Goal: Find specific page/section: Find specific page/section

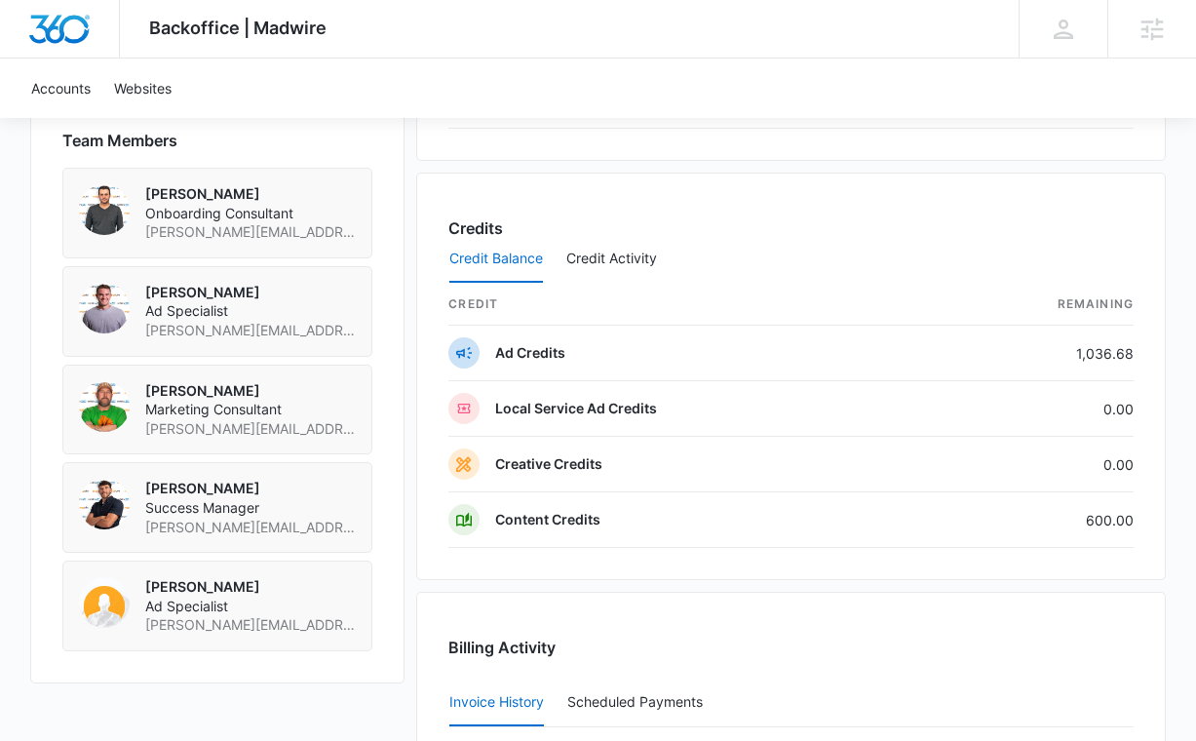
scroll to position [1404, 0]
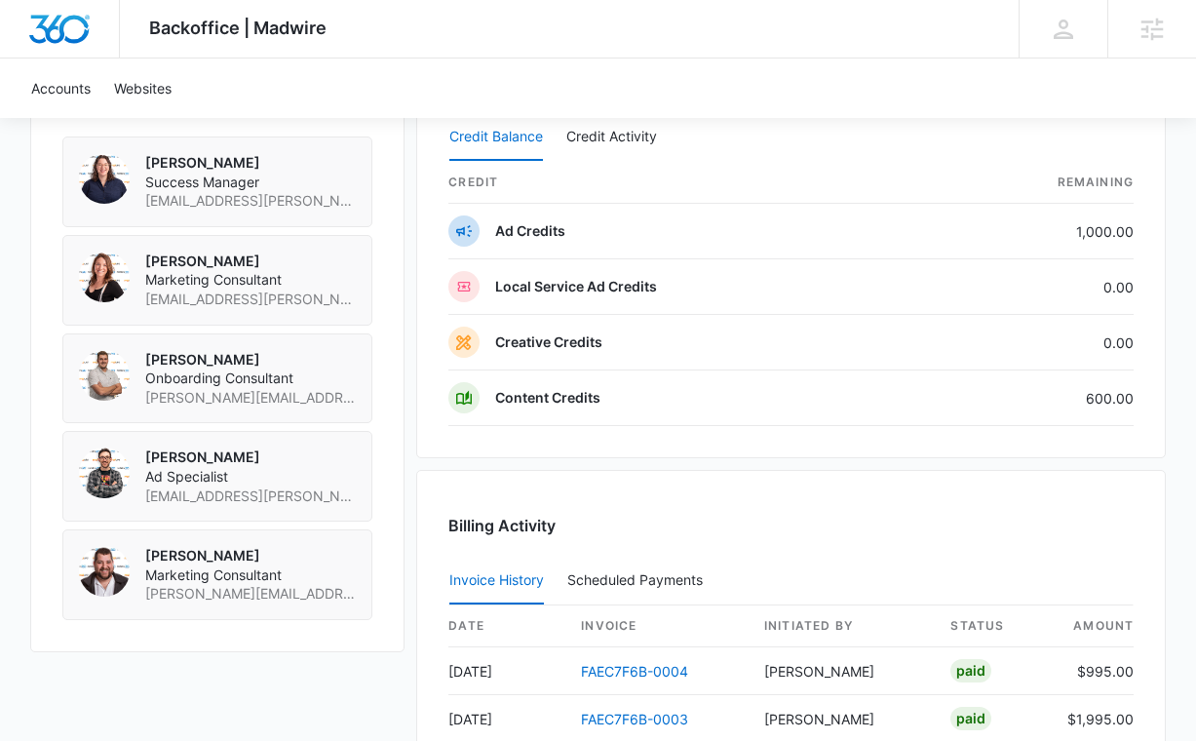
scroll to position [1469, 0]
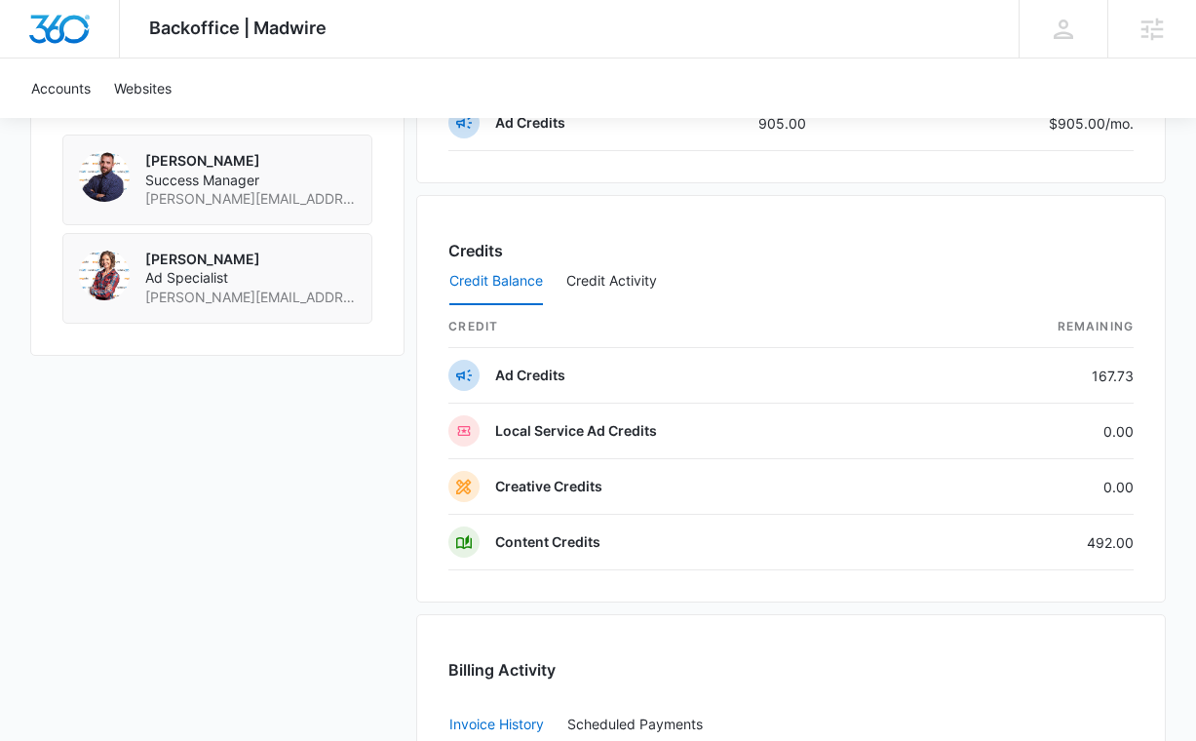
scroll to position [1476, 0]
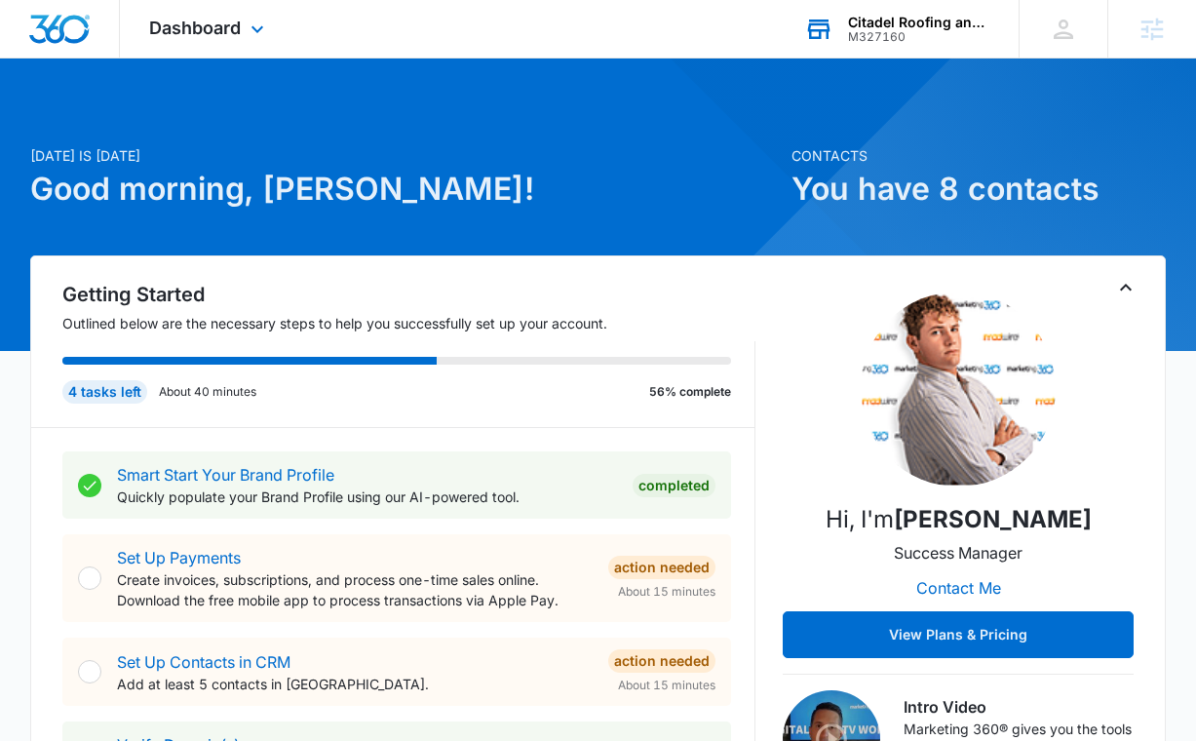
click at [916, 38] on div "M327160" at bounding box center [919, 37] width 142 height 14
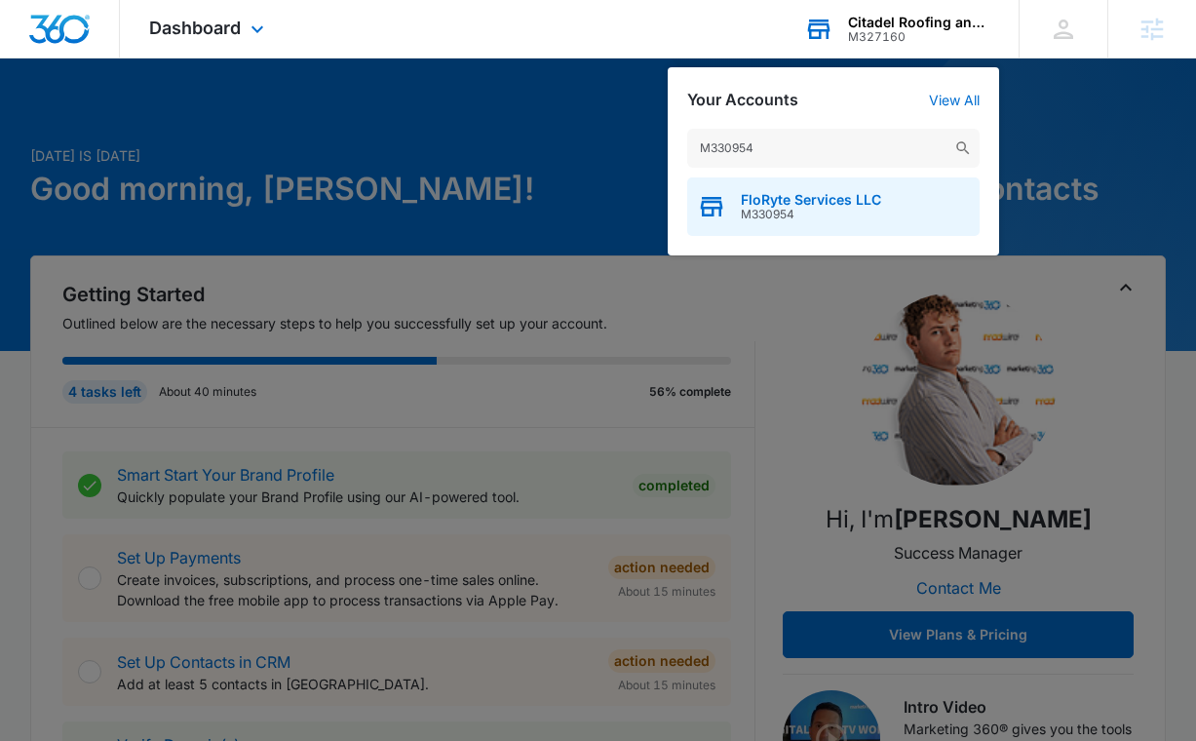
type input "M330954"
click at [806, 196] on span "FloRyte Services LLC" at bounding box center [811, 200] width 140 height 16
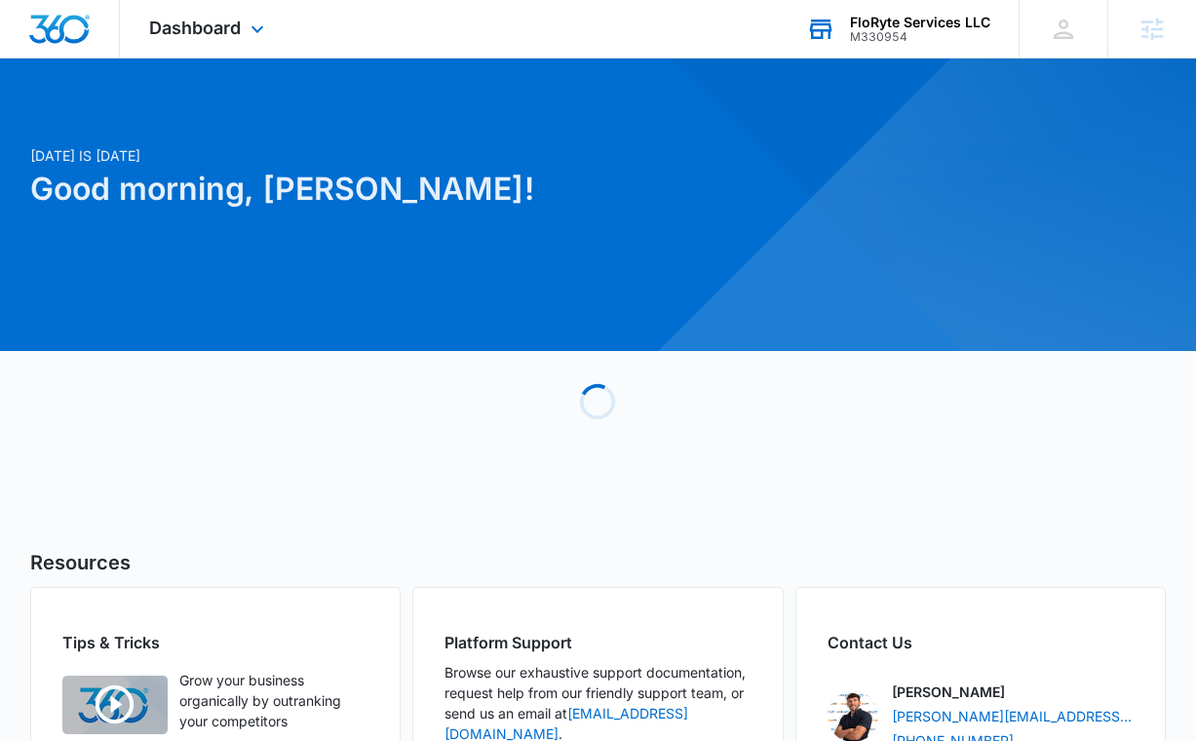
click at [256, 57] on div "Dashboard Apps Reputation Websites Forms CRM Email Social Shop Content Ads Inte…" at bounding box center [209, 29] width 178 height 58
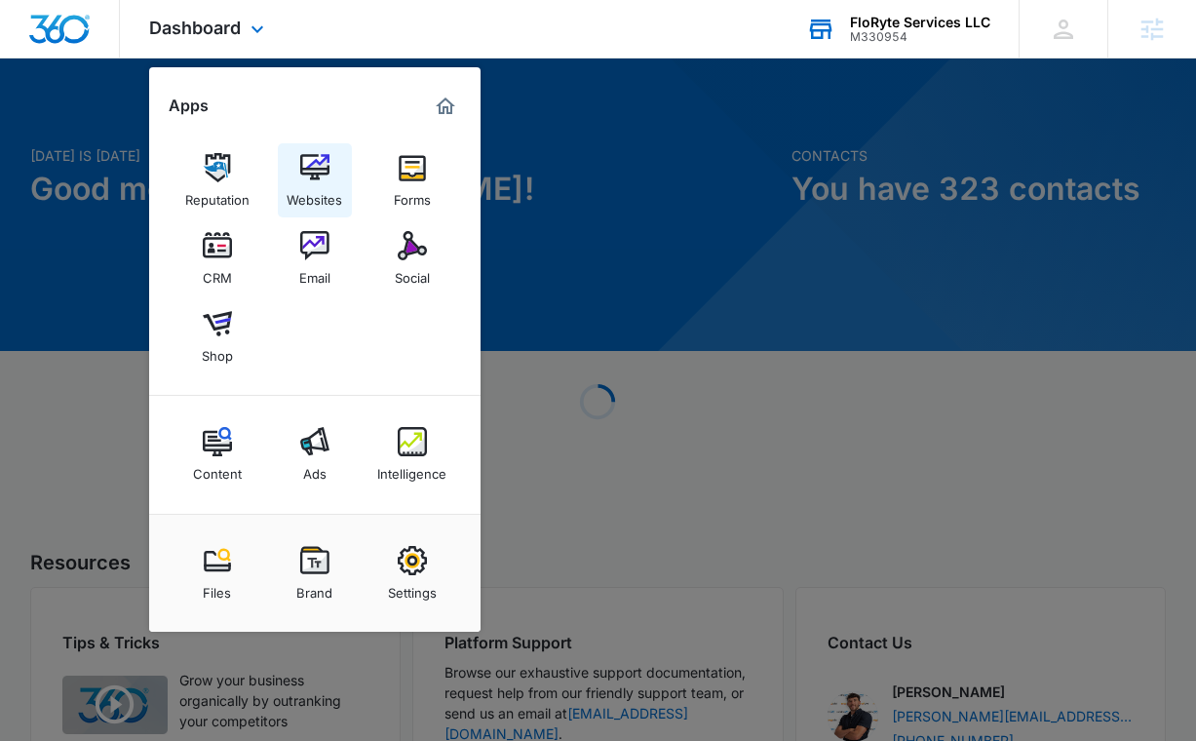
click at [311, 144] on link "Websites" at bounding box center [315, 180] width 74 height 74
